Goal: Task Accomplishment & Management: Use online tool/utility

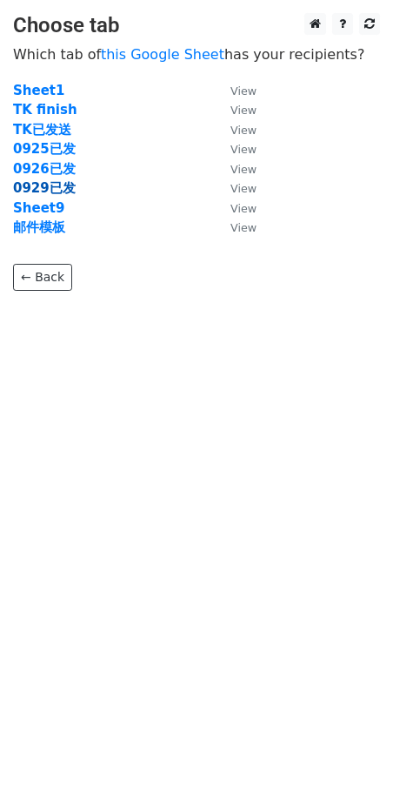
click at [49, 185] on strong "0929已发" at bounding box center [44, 188] width 63 height 16
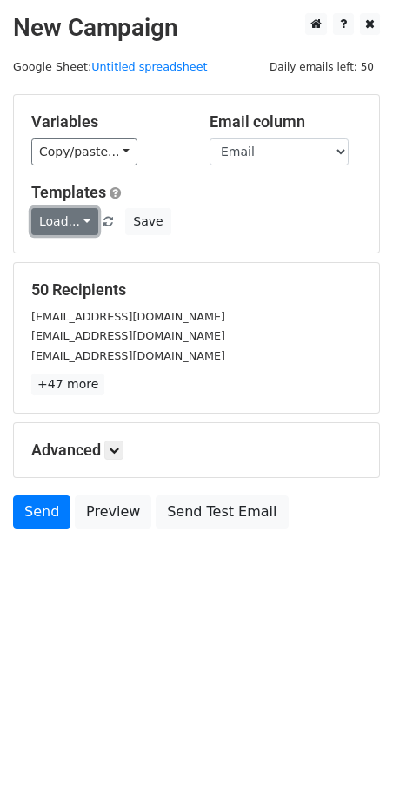
click at [56, 221] on link "Load..." at bounding box center [64, 221] width 67 height 27
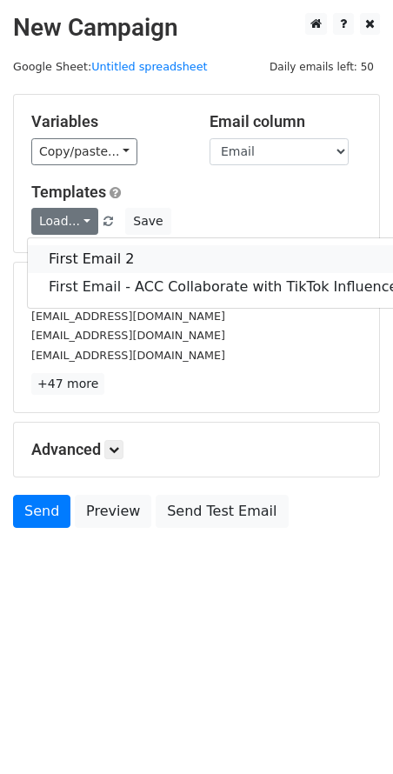
click at [72, 258] on link "First Email 2" at bounding box center [226, 259] width 397 height 28
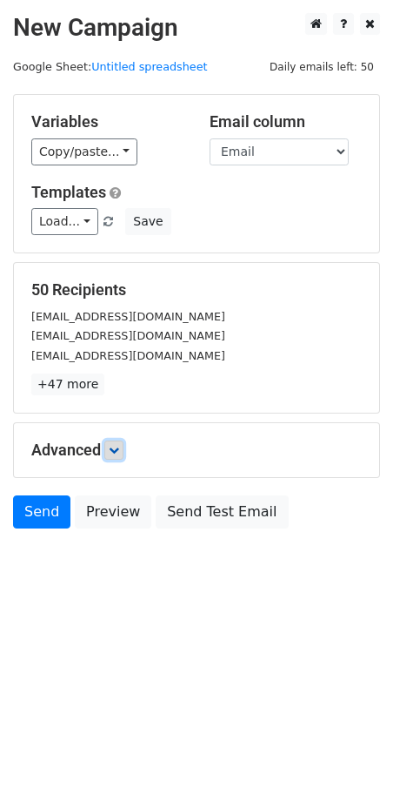
click at [117, 449] on icon at bounding box center [114, 450] width 10 height 10
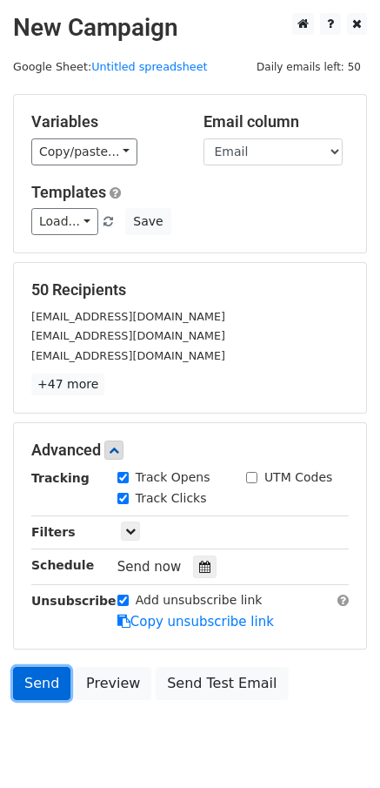
click at [33, 683] on link "Send" at bounding box center [41, 683] width 57 height 33
